Goal: Find specific page/section: Find specific page/section

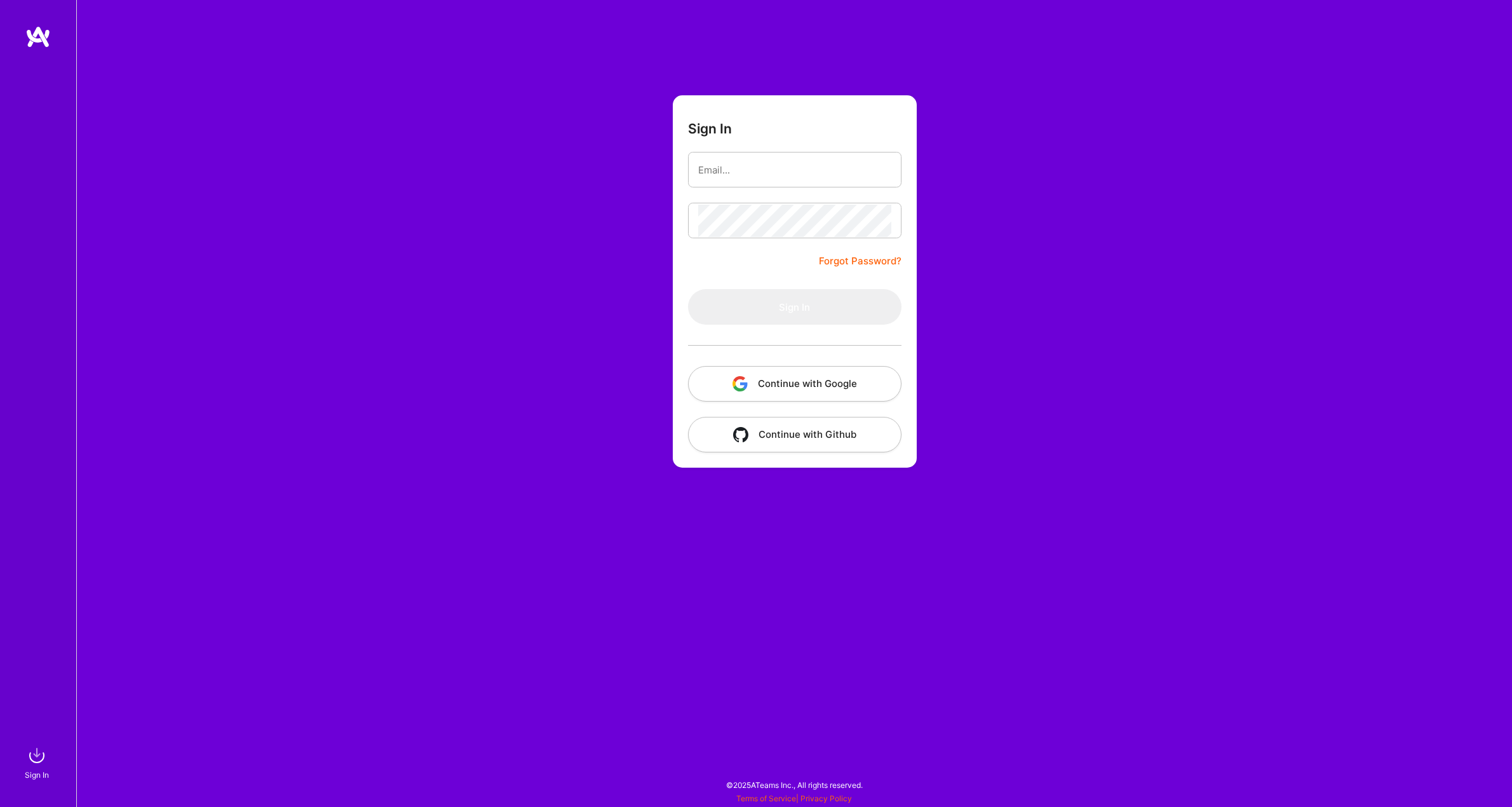
click at [819, 385] on button "Continue with Google" at bounding box center [795, 383] width 214 height 35
click at [782, 239] on form "Sign In Forgot Password? Sign In Continue with Google Continue with Github" at bounding box center [794, 281] width 244 height 372
click at [746, 183] on input "email" at bounding box center [795, 170] width 193 height 33
type input "[EMAIL_ADDRESS][DOMAIN_NAME]"
click at [814, 302] on button "Sign In" at bounding box center [795, 306] width 214 height 35
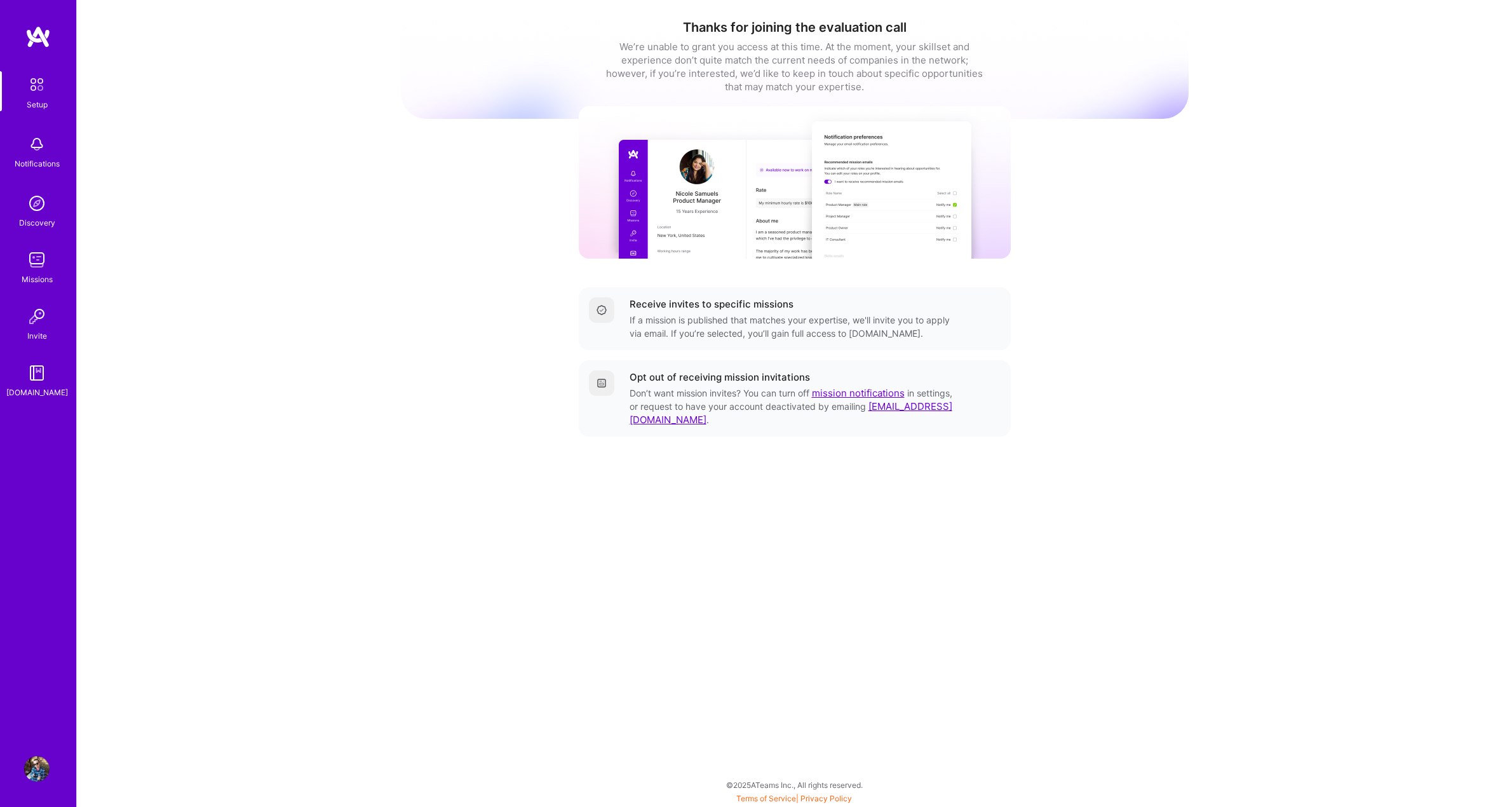
click at [37, 209] on img at bounding box center [36, 203] width 25 height 25
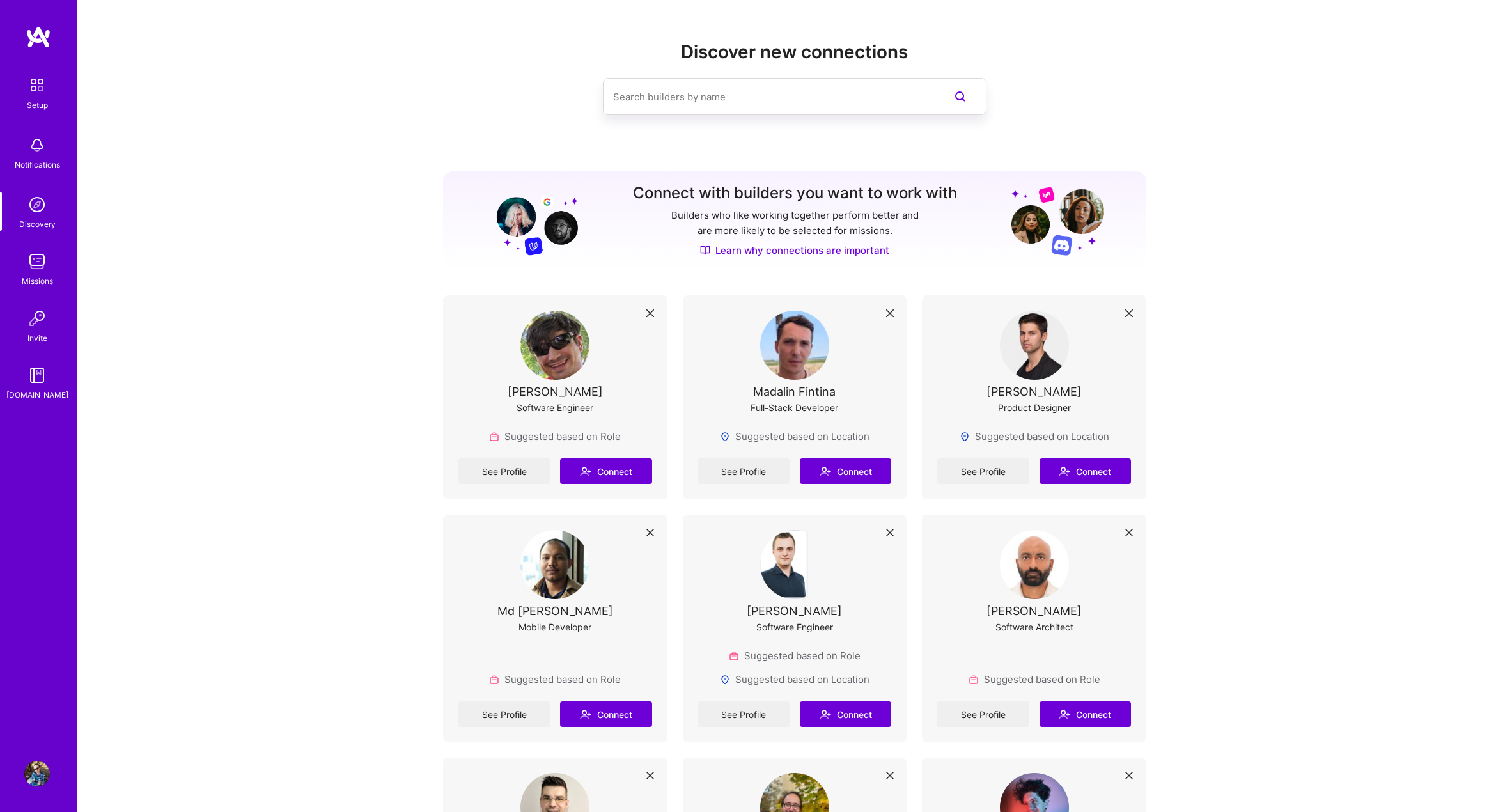
scroll to position [64, 0]
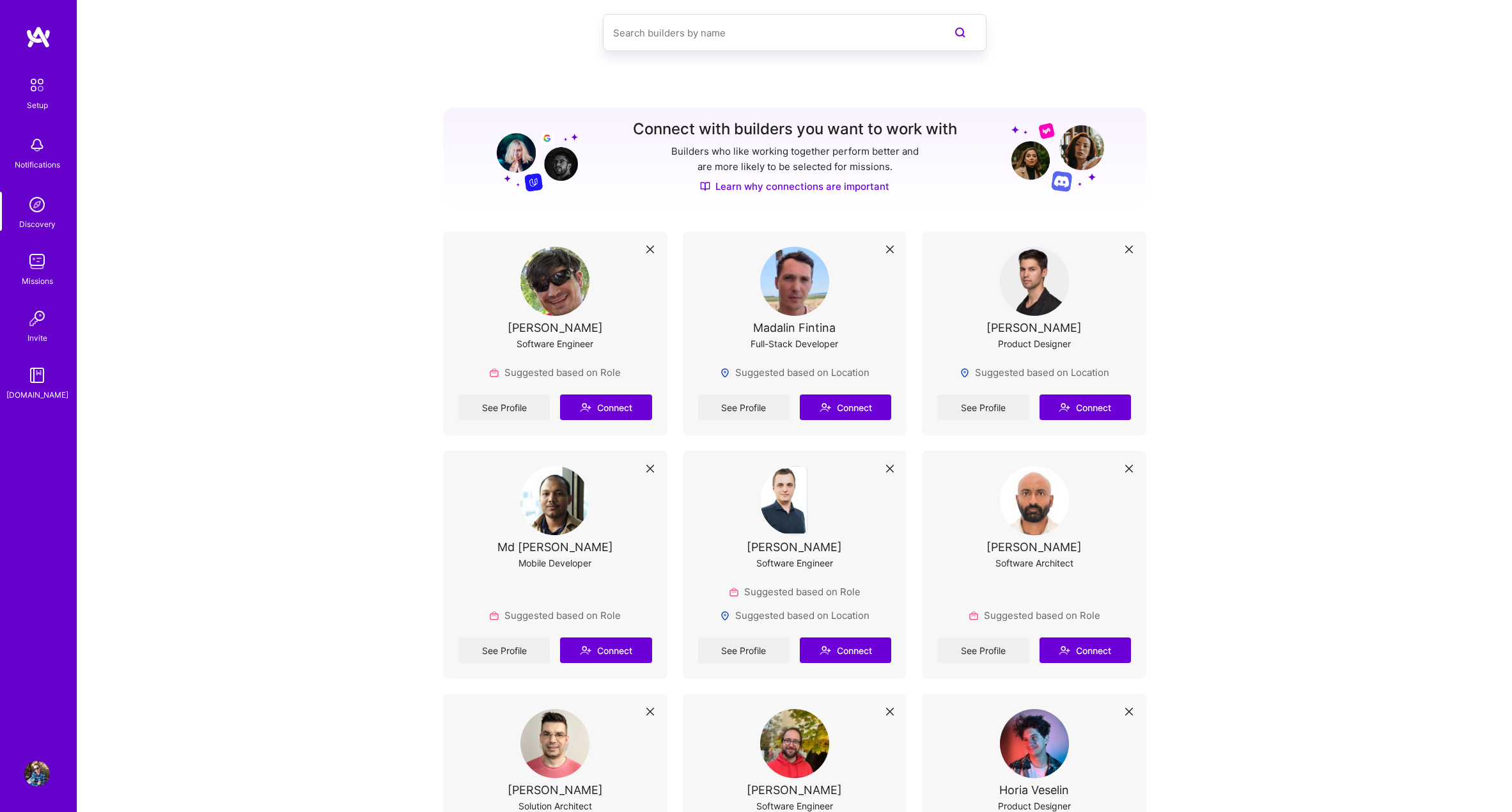
click at [45, 274] on div "Missions" at bounding box center [37, 280] width 31 height 13
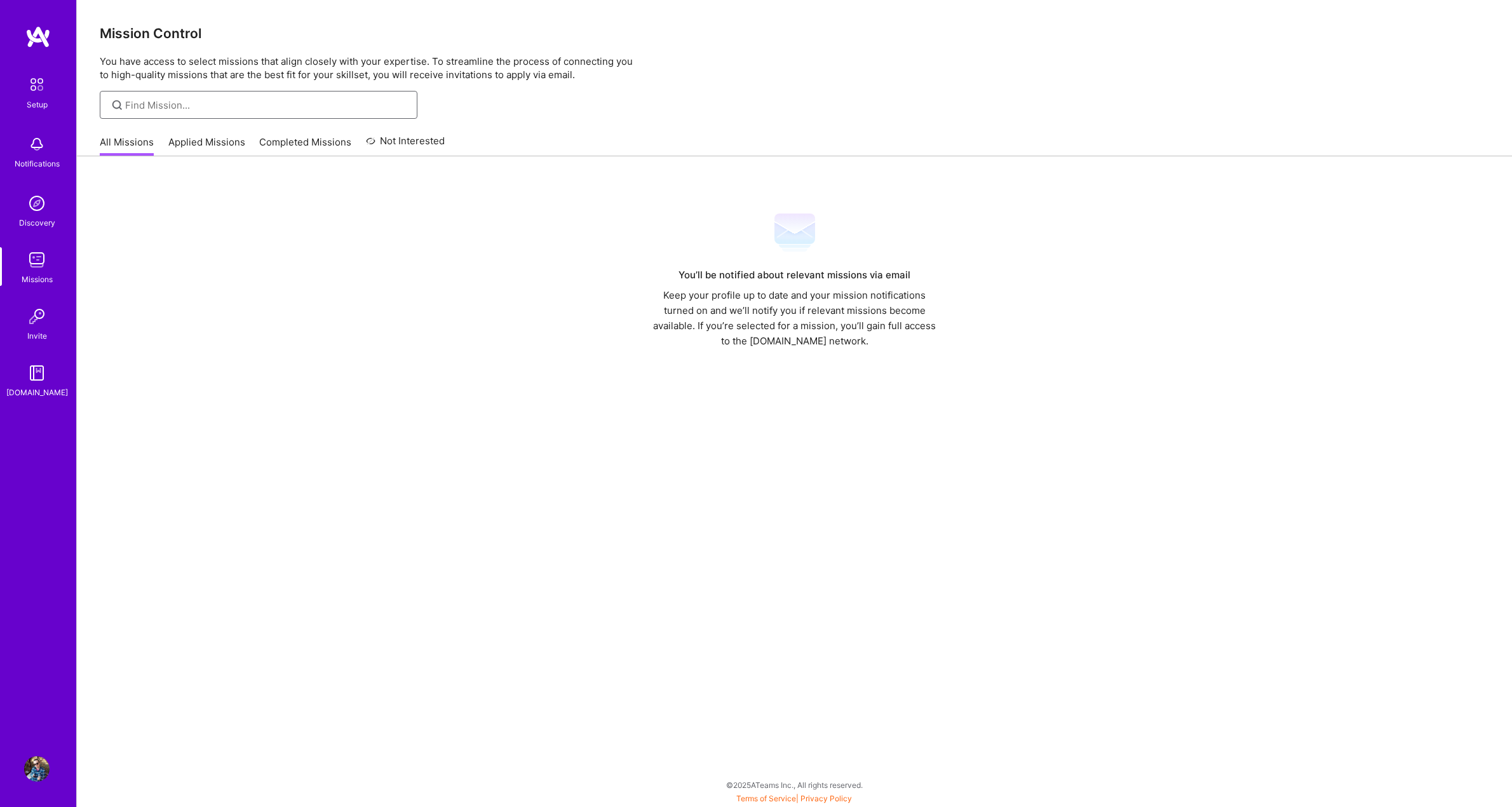
click at [191, 107] on input at bounding box center [267, 104] width 283 height 13
type input "mobile"
click at [191, 107] on input "mobile" at bounding box center [267, 104] width 283 height 13
click at [47, 98] on link "Setup" at bounding box center [36, 91] width 78 height 40
